Goal: Task Accomplishment & Management: Manage account settings

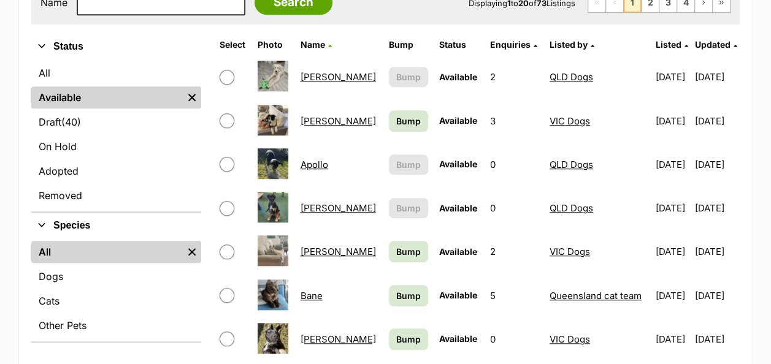
scroll to position [430, 0]
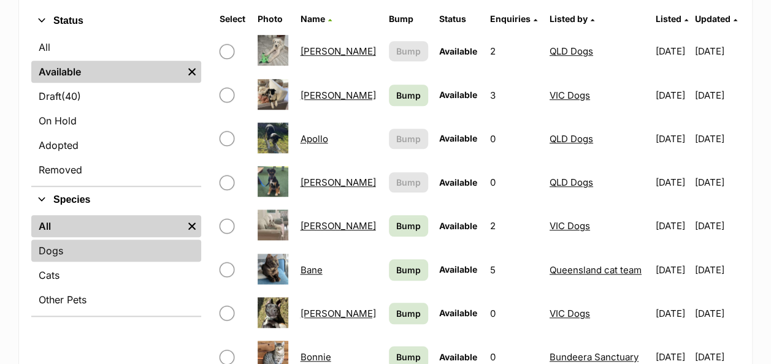
click at [66, 240] on link "Dogs" at bounding box center [116, 251] width 170 height 22
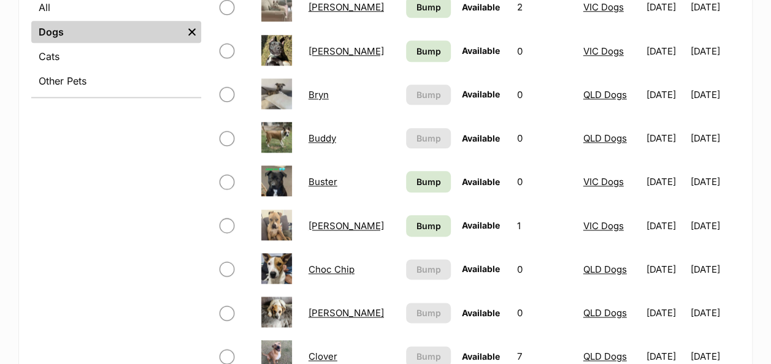
scroll to position [675, 0]
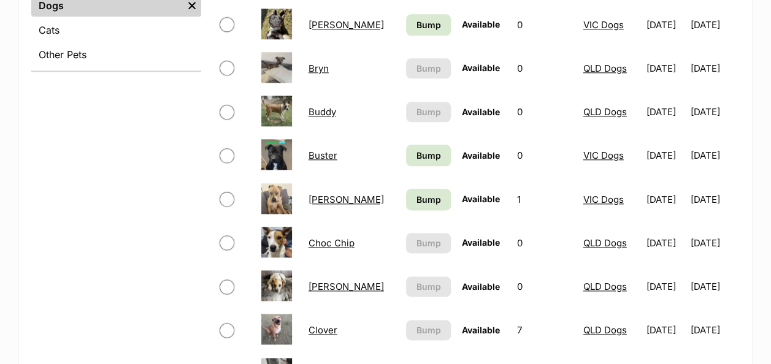
click at [331, 237] on link "Choc Chip" at bounding box center [332, 243] width 46 height 12
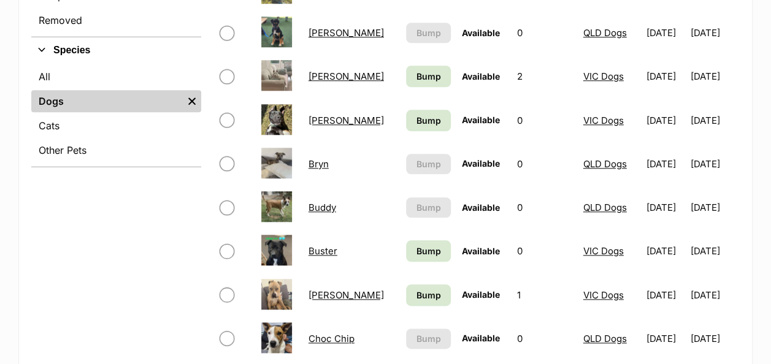
scroll to position [491, 0]
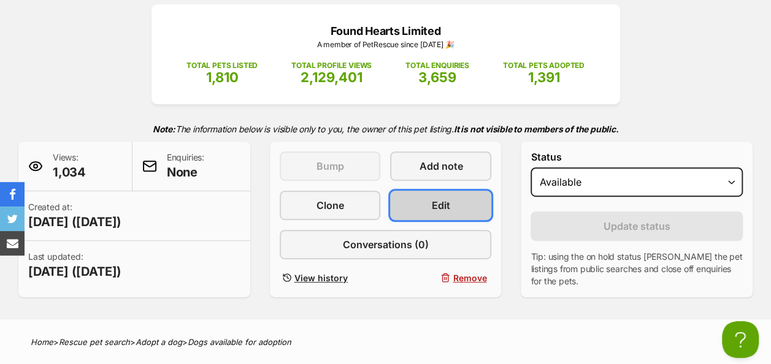
click at [455, 191] on link "Edit" at bounding box center [440, 205] width 101 height 29
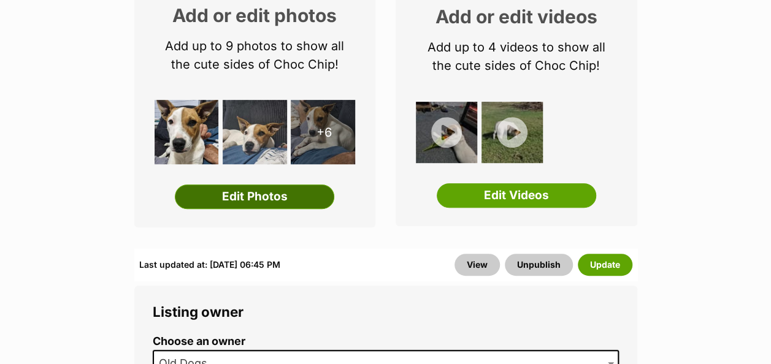
click at [263, 185] on link "Edit Photos" at bounding box center [255, 197] width 160 height 25
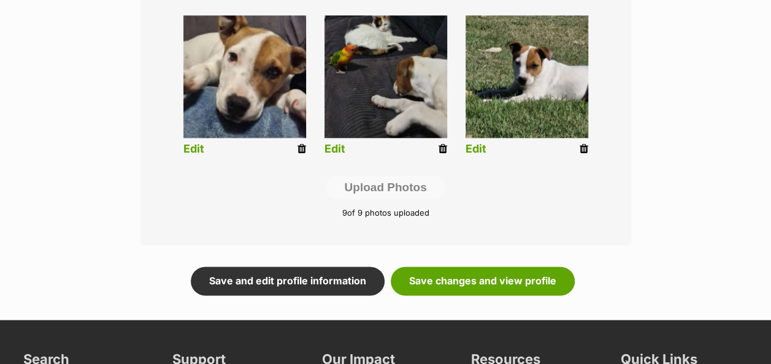
scroll to position [790, 0]
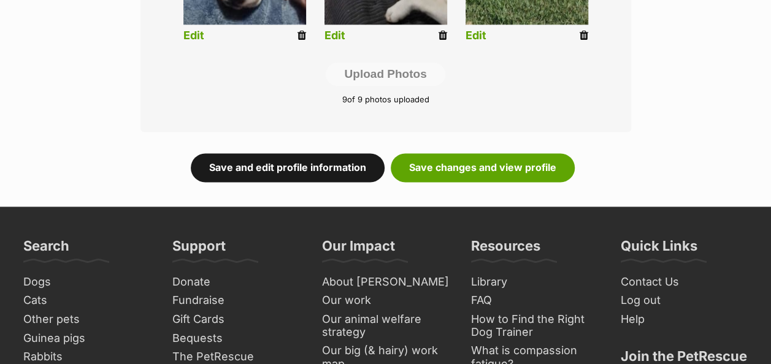
click at [282, 153] on link "Save and edit profile information" at bounding box center [288, 167] width 194 height 28
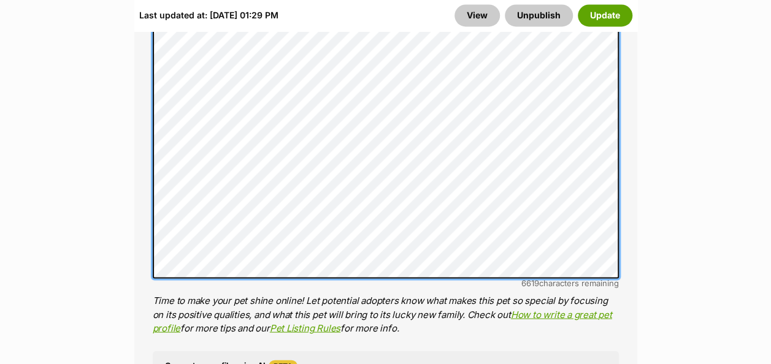
scroll to position [1104, 0]
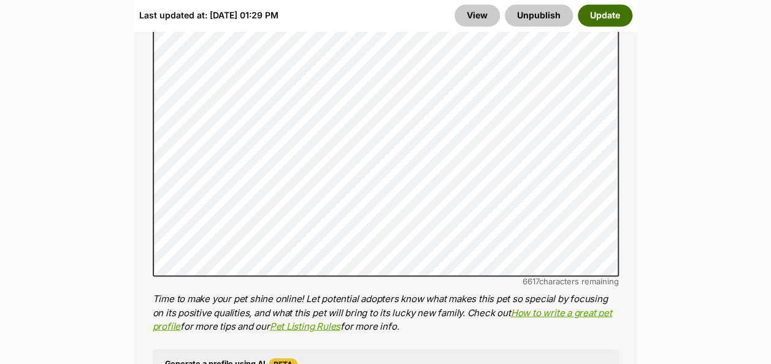
click at [595, 18] on button "Update" at bounding box center [605, 15] width 55 height 22
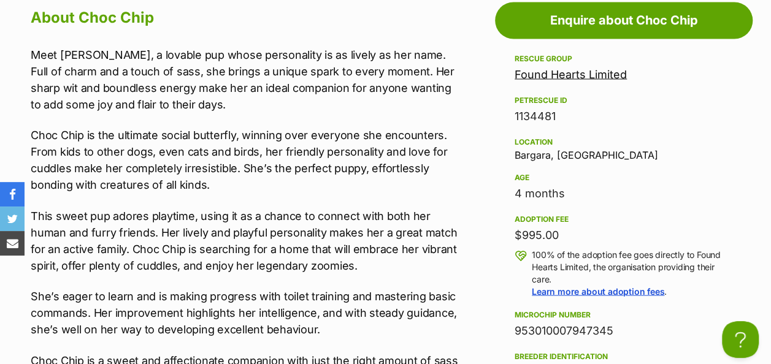
click at [33, 46] on p "Meet Choc Chip, a lovable pup whose personality is as lively as her name. Full …" at bounding box center [245, 79] width 428 height 66
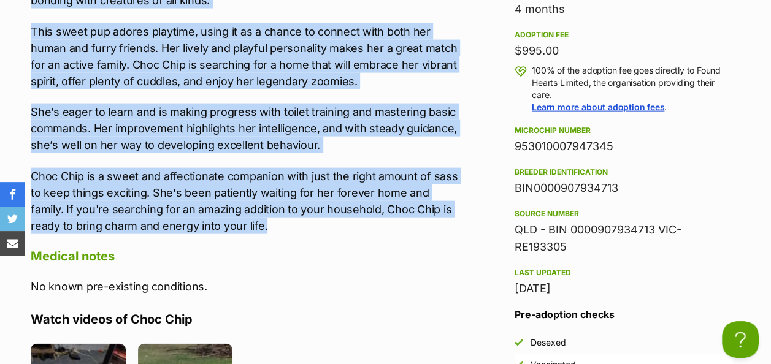
drag, startPoint x: 31, startPoint y: 36, endPoint x: 339, endPoint y: 216, distance: 356.4
click at [339, 216] on div "Meet Choc Chip, a lovable pup whose personality is as lively as her name. Full …" at bounding box center [245, 48] width 428 height 372
drag, startPoint x: 339, startPoint y: 202, endPoint x: 258, endPoint y: 47, distance: 175.6
copy div "Meet Choc Chip, a lovable pup whose personality is as lively as her name. Full …"
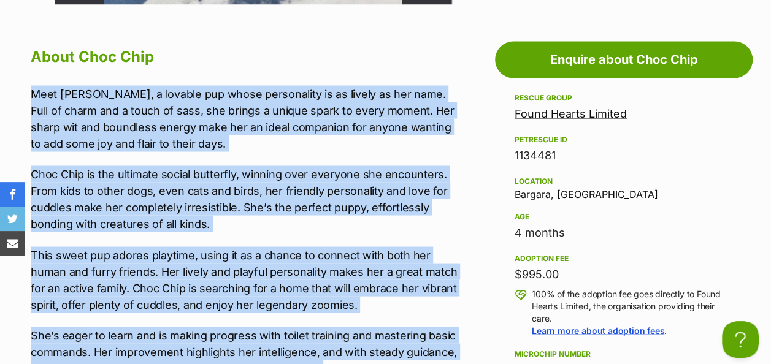
scroll to position [859, 0]
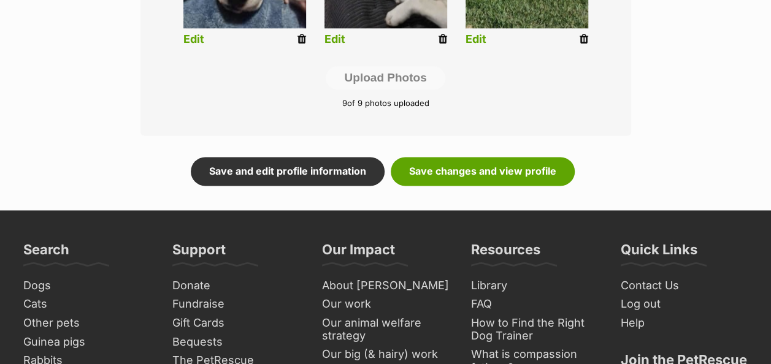
scroll to position [790, 0]
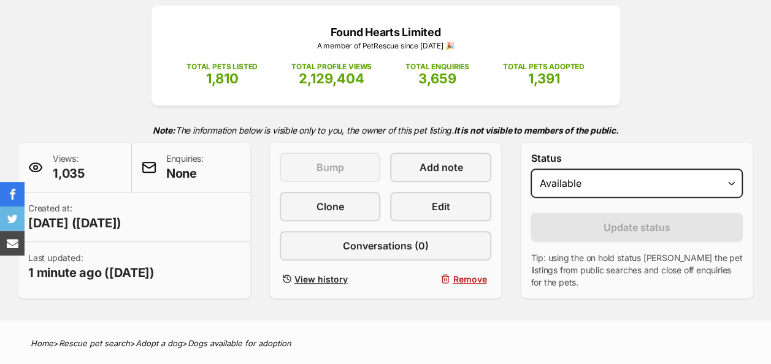
scroll to position [183, 0]
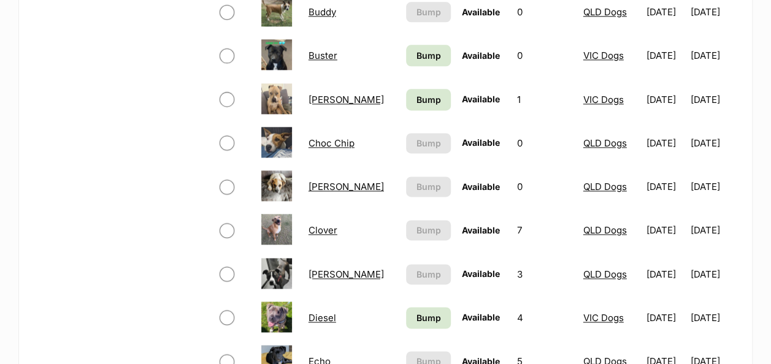
scroll to position [793, 0]
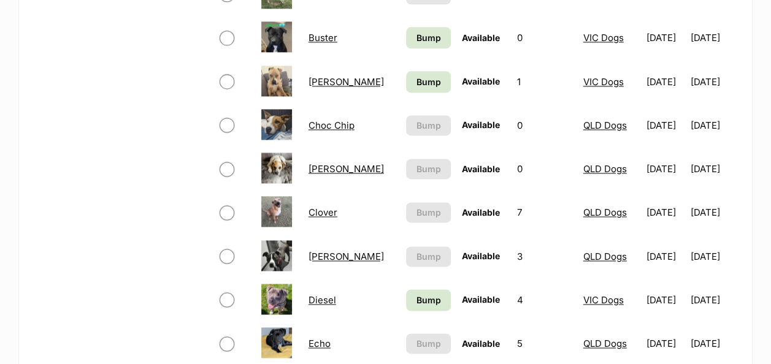
click at [330, 163] on link "[PERSON_NAME]" at bounding box center [346, 169] width 75 height 12
click at [333, 207] on link "Clover" at bounding box center [323, 213] width 29 height 12
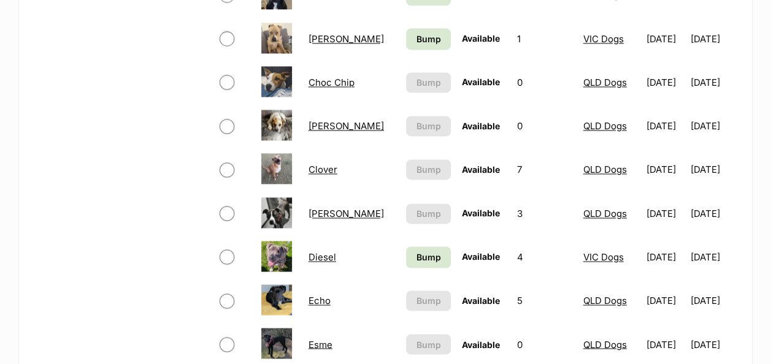
scroll to position [854, 0]
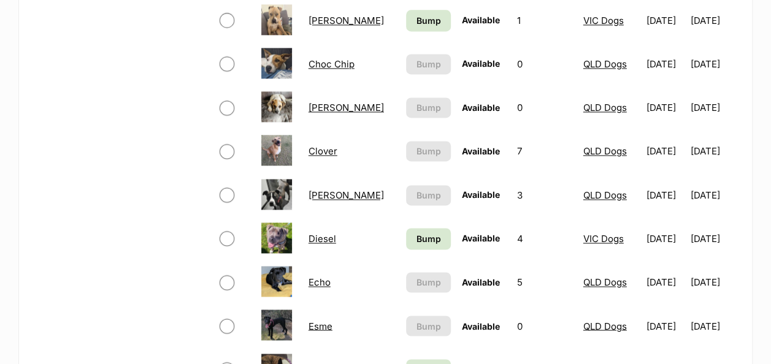
click at [319, 277] on link "Echo" at bounding box center [320, 283] width 22 height 12
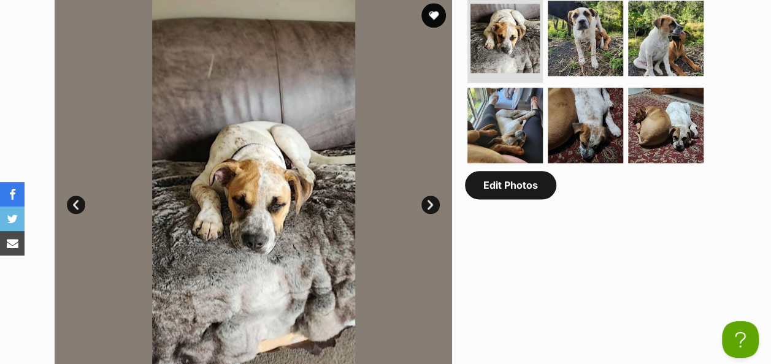
click at [523, 171] on link "Edit Photos" at bounding box center [510, 185] width 91 height 28
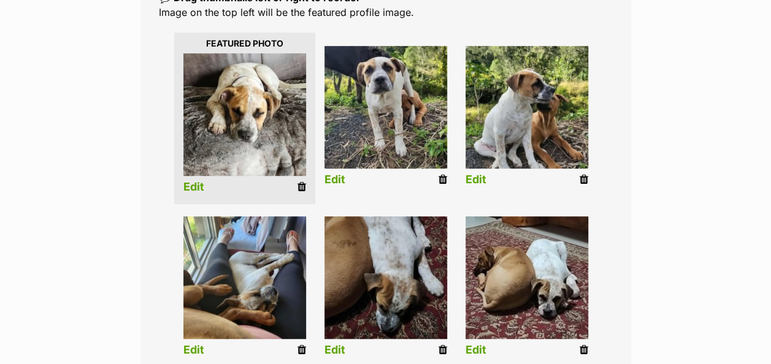
scroll to position [245, 0]
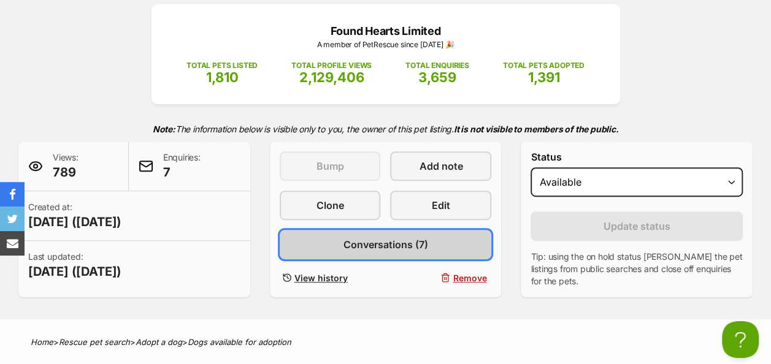
click at [394, 237] on span "Conversations (7)" at bounding box center [385, 244] width 85 height 15
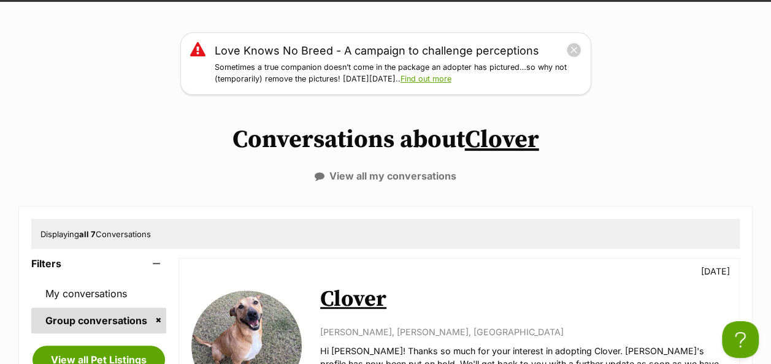
scroll to position [123, 0]
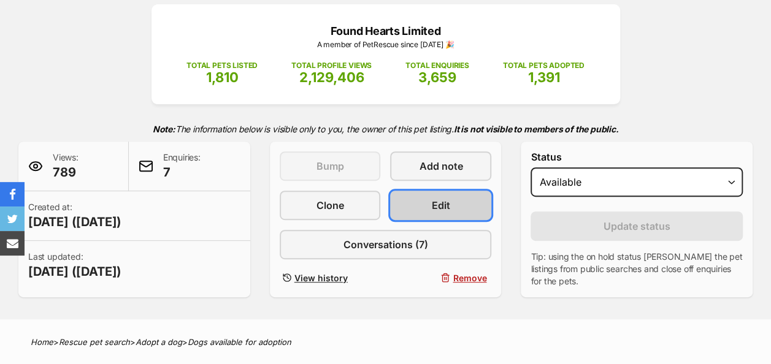
scroll to position [184, 0]
click at [417, 191] on link "Edit" at bounding box center [440, 205] width 101 height 29
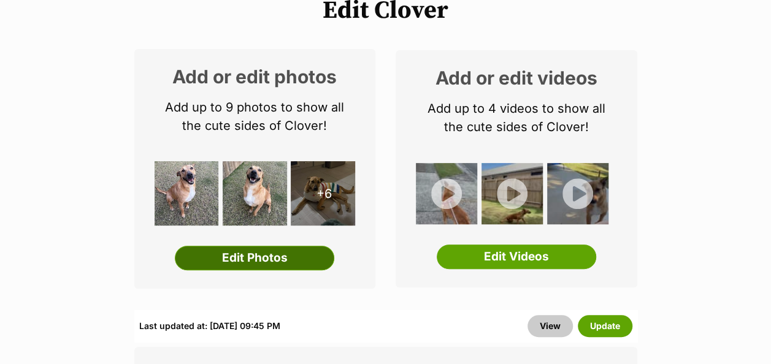
click at [231, 246] on link "Edit Photos" at bounding box center [255, 258] width 160 height 25
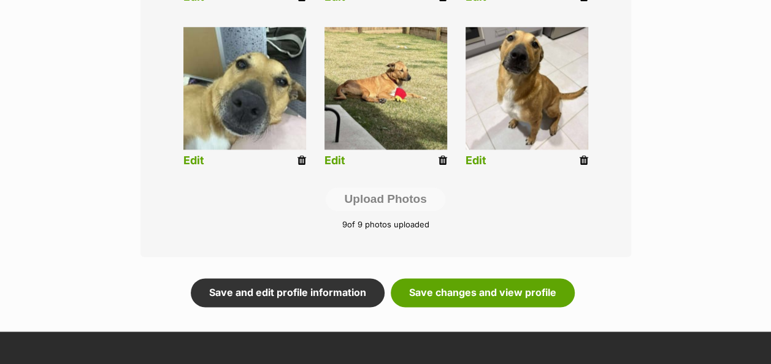
scroll to position [798, 0]
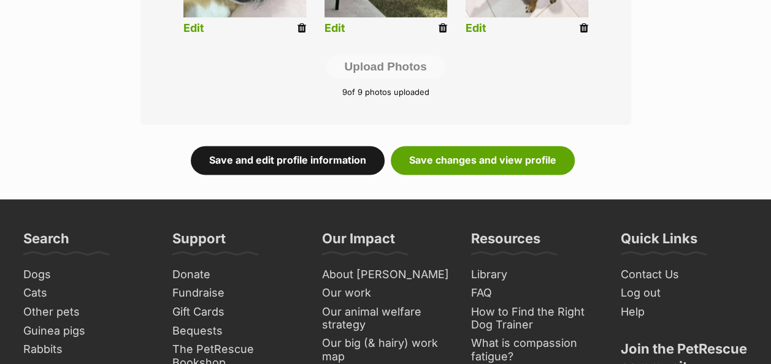
click at [328, 146] on link "Save and edit profile information" at bounding box center [288, 160] width 194 height 28
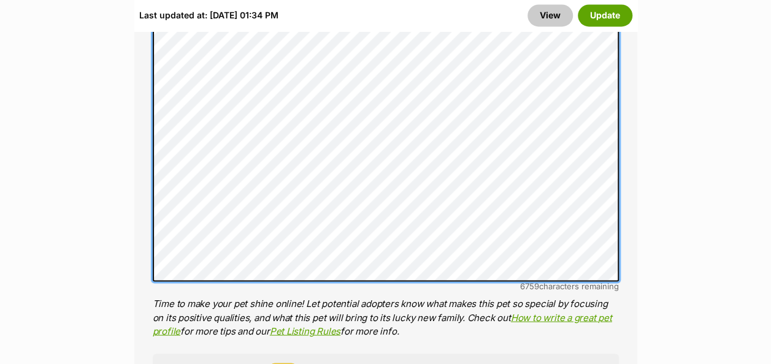
scroll to position [1104, 0]
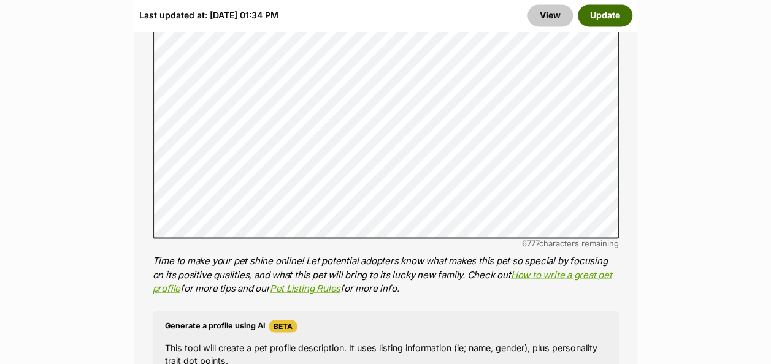
click at [604, 18] on button "Update" at bounding box center [605, 15] width 55 height 22
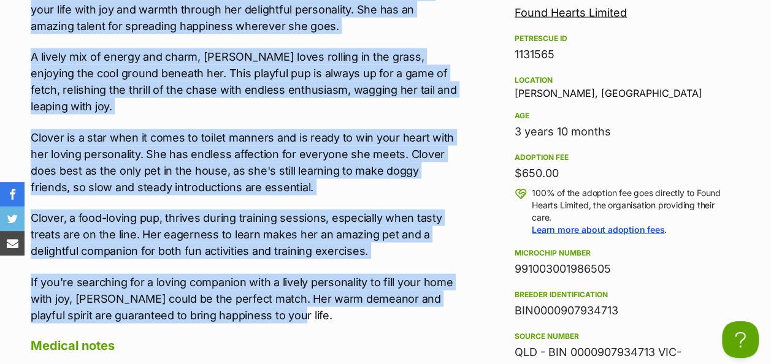
drag, startPoint x: 32, startPoint y: 97, endPoint x: 347, endPoint y: 285, distance: 367.0
click at [347, 285] on div "Meet Clover, an incredibly sweet and lovable dog who’s all set to fill your lif…" at bounding box center [245, 154] width 428 height 339
drag, startPoint x: 291, startPoint y: 148, endPoint x: 283, endPoint y: 131, distance: 18.1
copy div "Meet Clover, an incredibly sweet and lovable dog who’s all set to fill your lif…"
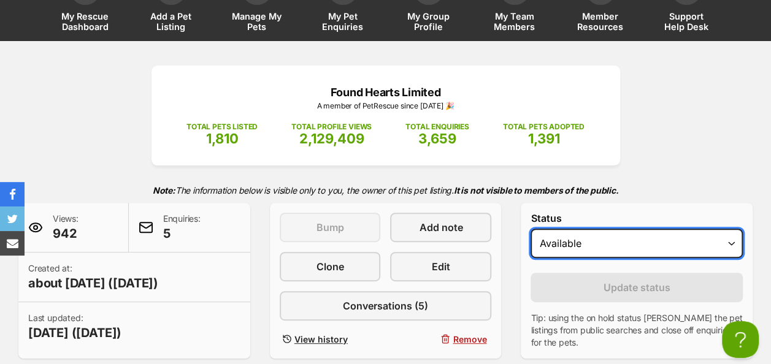
drag, startPoint x: 701, startPoint y: 217, endPoint x: 696, endPoint y: 228, distance: 11.5
click at [701, 229] on select "Draft - not available as listing has enquires Available On hold Adopted" at bounding box center [637, 243] width 212 height 29
select select "rehomed"
click at [531, 229] on select "Draft - not available as listing has enquires Available On hold Adopted" at bounding box center [637, 243] width 212 height 29
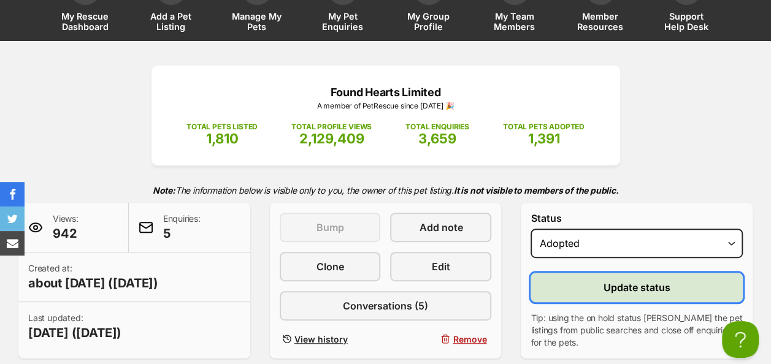
click at [628, 280] on span "Update status" at bounding box center [637, 287] width 67 height 15
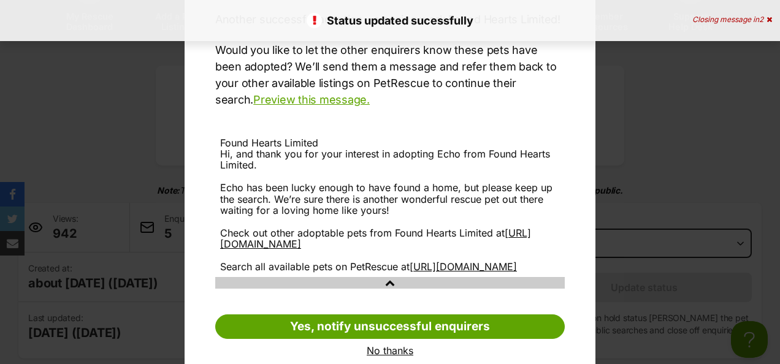
scroll to position [156, 0]
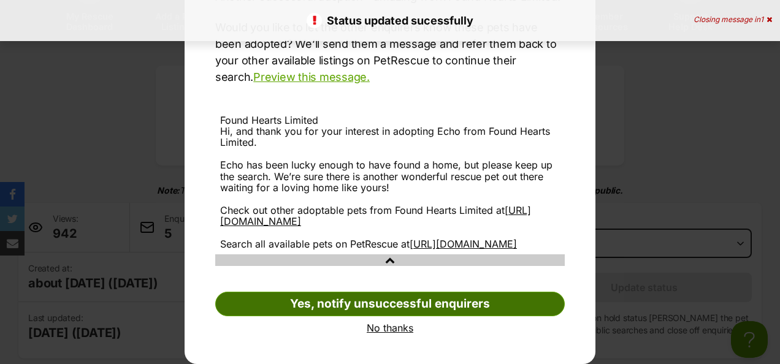
click at [412, 301] on link "Yes, notify unsuccessful enquirers" at bounding box center [390, 304] width 350 height 25
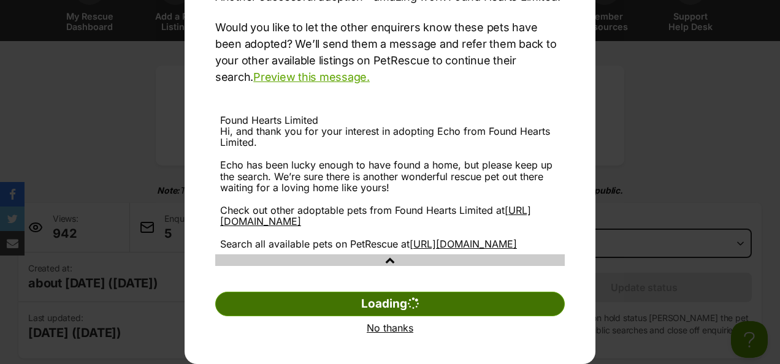
scroll to position [12, 0]
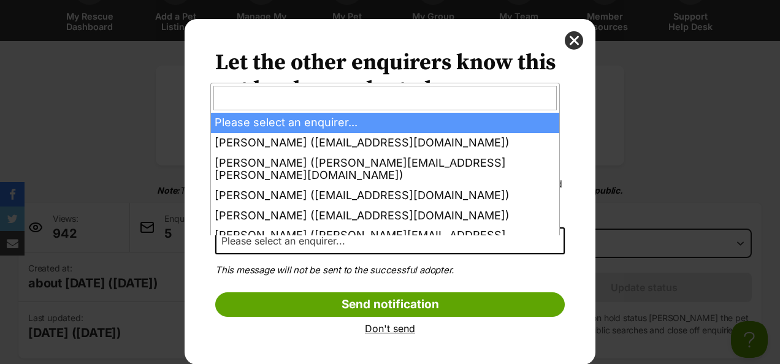
click at [372, 248] on span "Please select an enquirer..." at bounding box center [390, 241] width 350 height 27
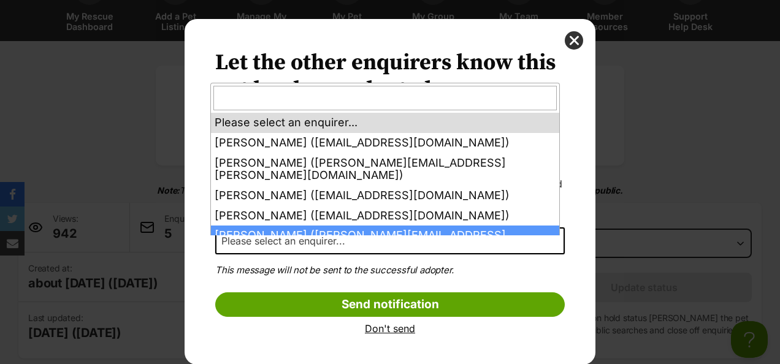
select select "2026840"
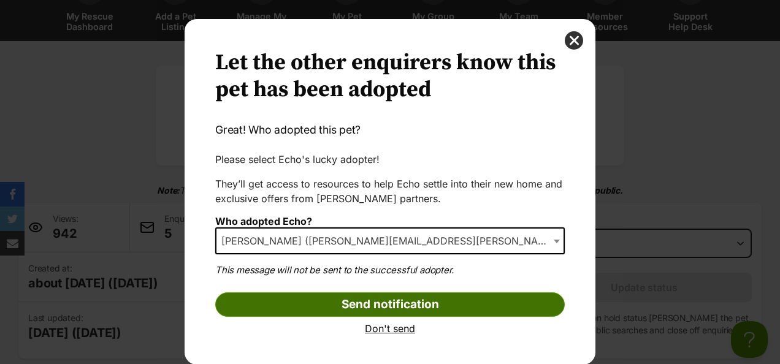
click at [390, 306] on input "Send notification" at bounding box center [390, 305] width 350 height 25
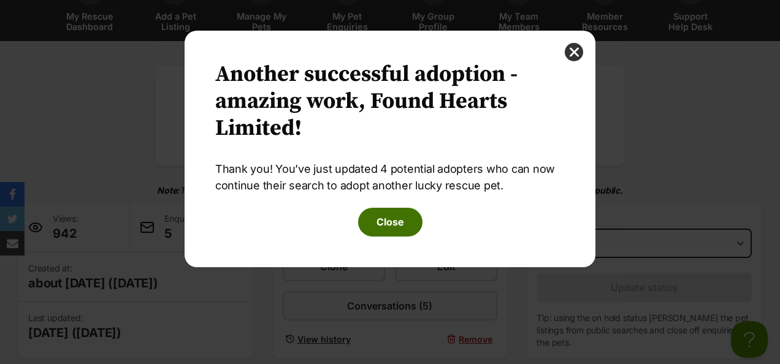
click at [397, 225] on button "Close" at bounding box center [390, 222] width 64 height 28
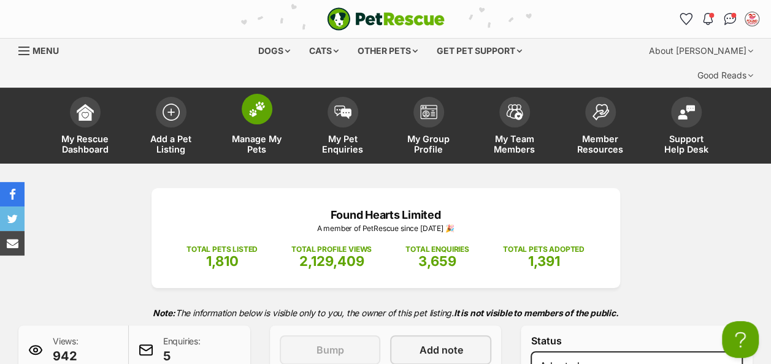
click at [254, 101] on img at bounding box center [257, 109] width 17 height 16
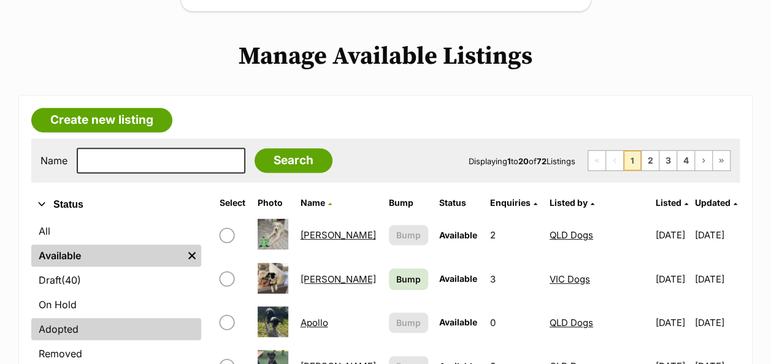
scroll to position [430, 0]
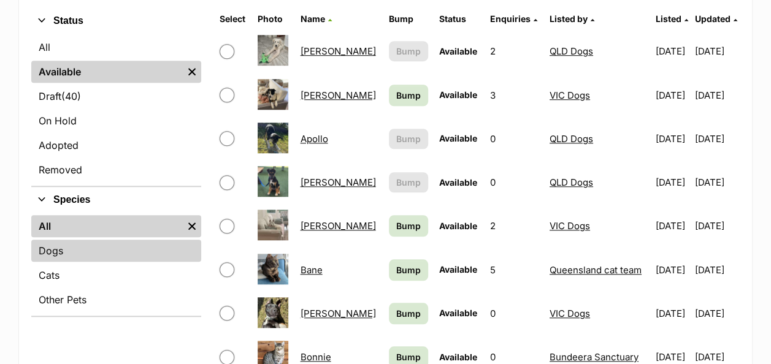
click at [63, 240] on link "Dogs" at bounding box center [116, 251] width 170 height 22
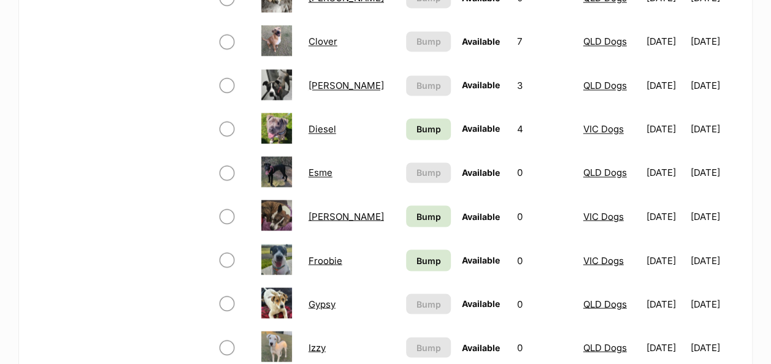
scroll to position [982, 0]
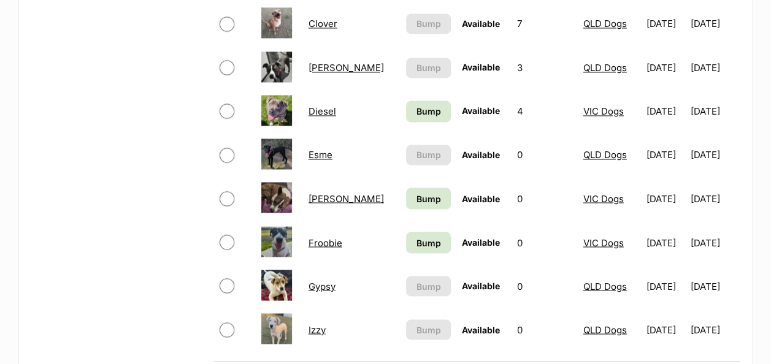
click at [315, 280] on link "Gypsy" at bounding box center [322, 286] width 27 height 12
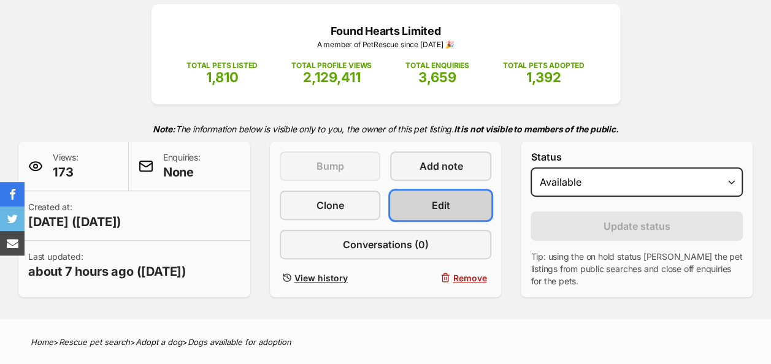
click at [418, 191] on link "Edit" at bounding box center [440, 205] width 101 height 29
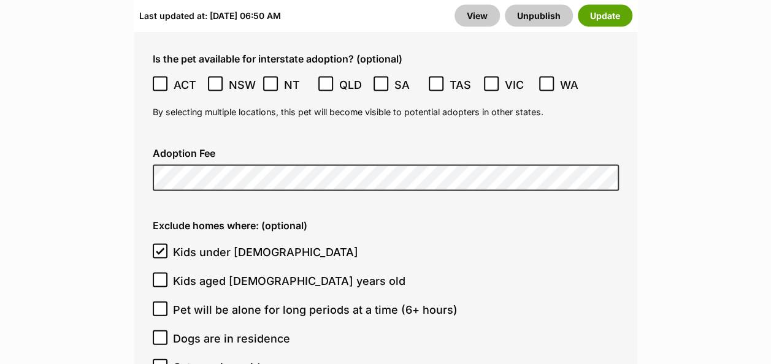
scroll to position [3436, 0]
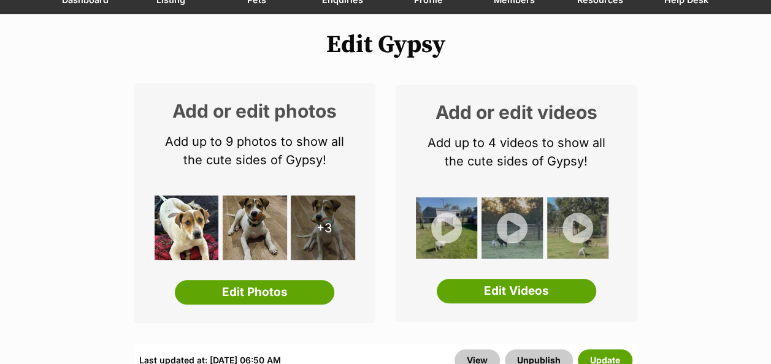
scroll to position [307, 0]
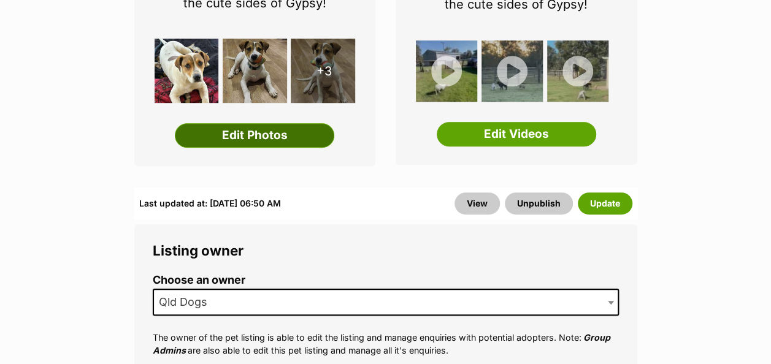
click at [263, 123] on link "Edit Photos" at bounding box center [255, 135] width 160 height 25
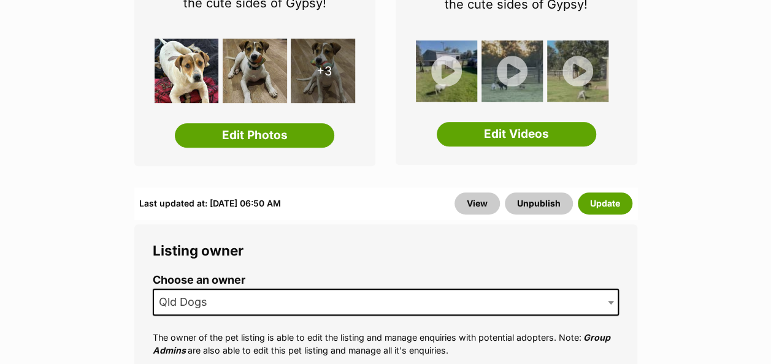
click at [335, 136] on div "Add or edit photos Add up to 9 photos to show all the cute sides of Gypsy! +3 E…" at bounding box center [255, 46] width 242 height 240
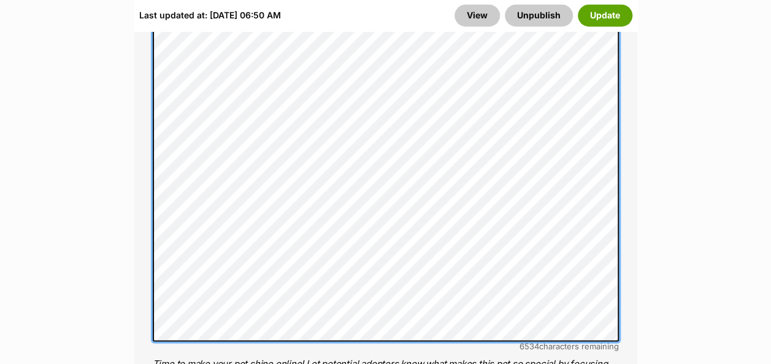
scroll to position [1104, 0]
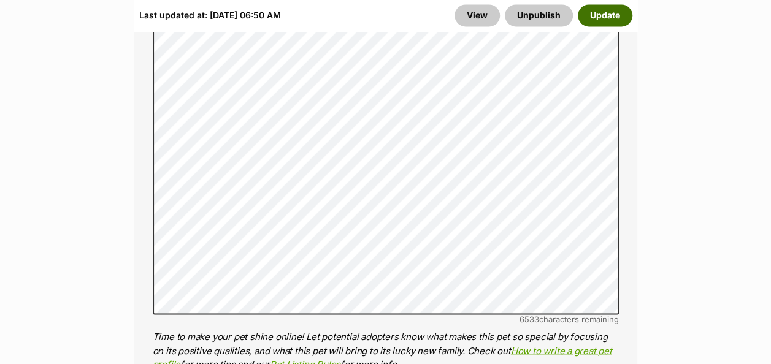
click at [613, 18] on button "Update" at bounding box center [605, 15] width 55 height 22
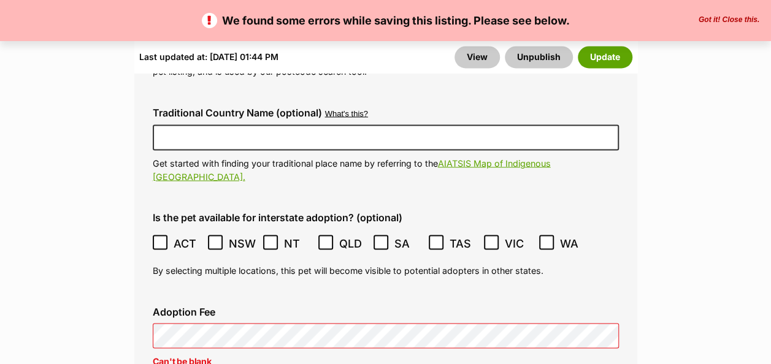
scroll to position [3497, 0]
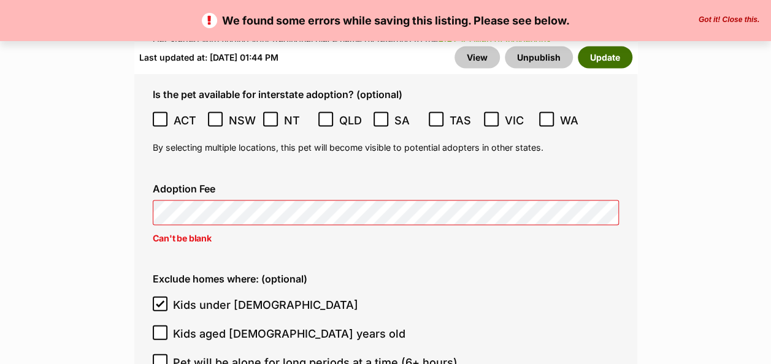
click at [621, 56] on button "Update" at bounding box center [605, 57] width 55 height 22
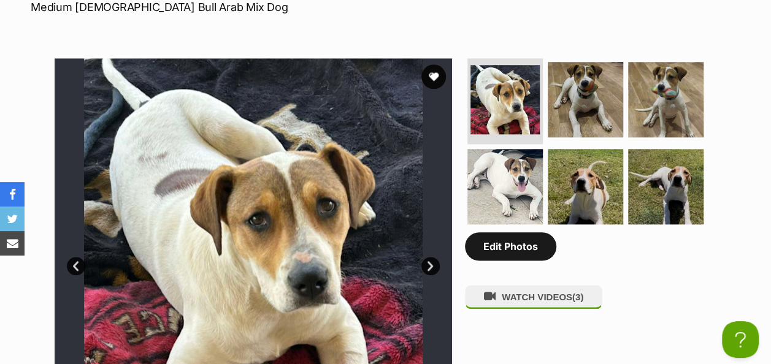
click at [504, 237] on link "Edit Photos" at bounding box center [510, 247] width 91 height 28
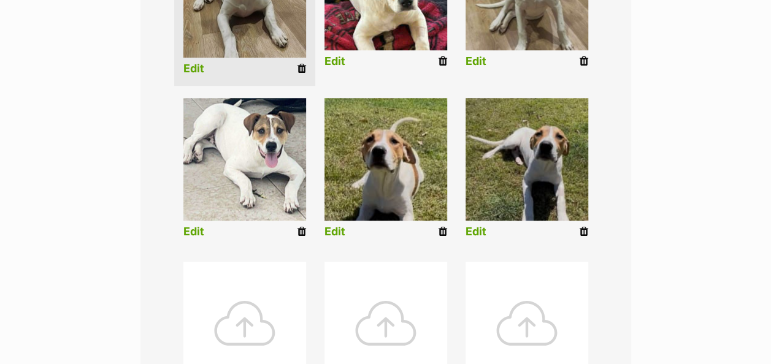
scroll to position [675, 0]
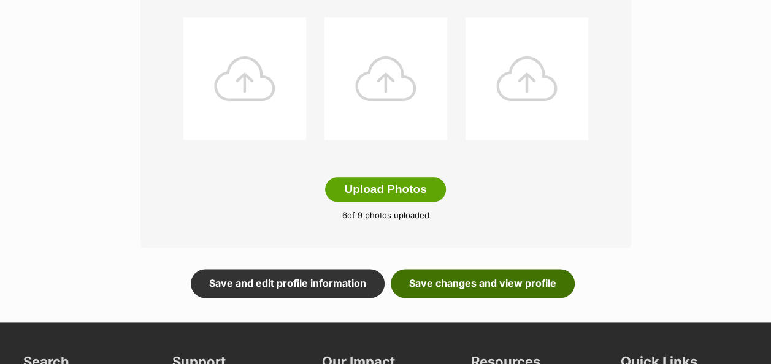
click at [461, 269] on link "Save changes and view profile" at bounding box center [483, 283] width 184 height 28
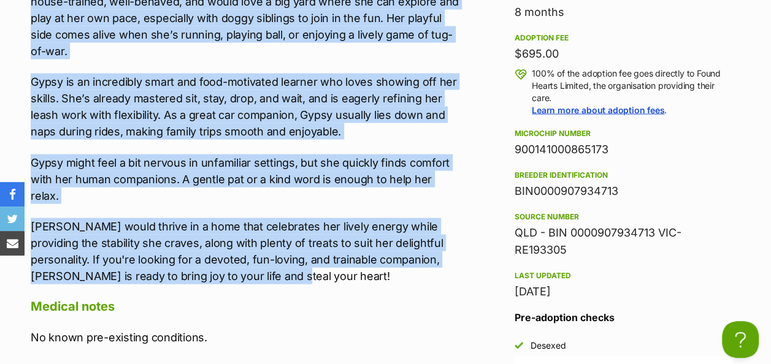
drag, startPoint x: 308, startPoint y: 191, endPoint x: 352, endPoint y: 239, distance: 64.7
click at [352, 239] on div "About Gypsy Meet [PERSON_NAME], an adorable and affectionate pup looking for a …" at bounding box center [238, 259] width 441 height 872
drag, startPoint x: 352, startPoint y: 232, endPoint x: 325, endPoint y: 91, distance: 143.2
